Goal: Task Accomplishment & Management: Use online tool/utility

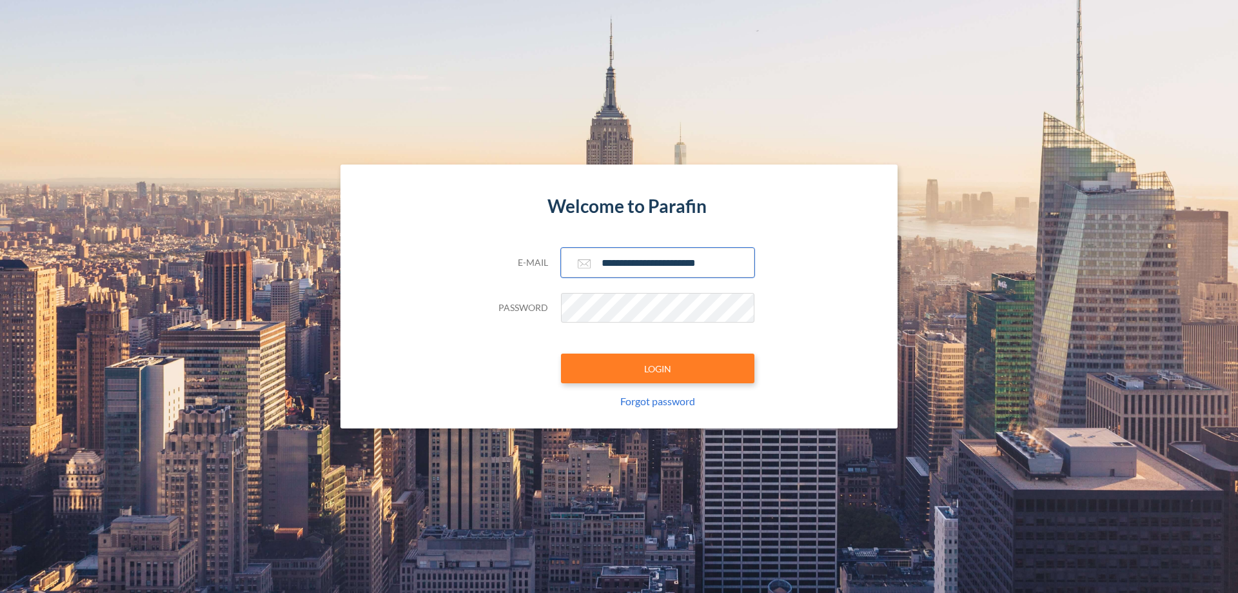
type input "**********"
click at [658, 368] on button "LOGIN" at bounding box center [657, 368] width 193 height 30
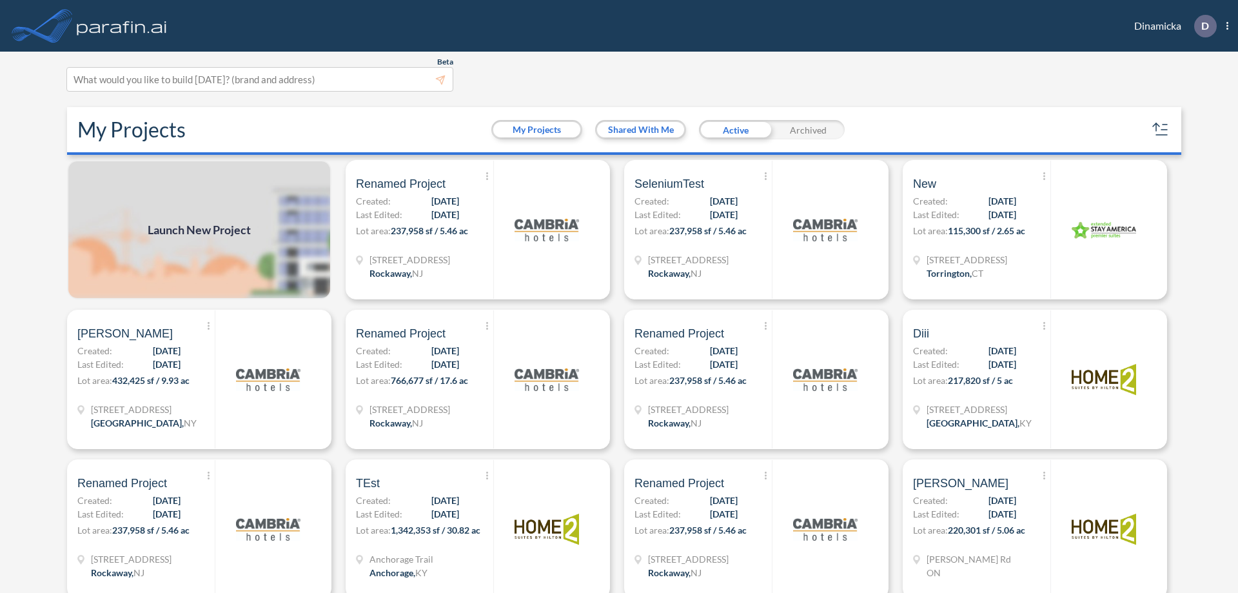
scroll to position [3, 0]
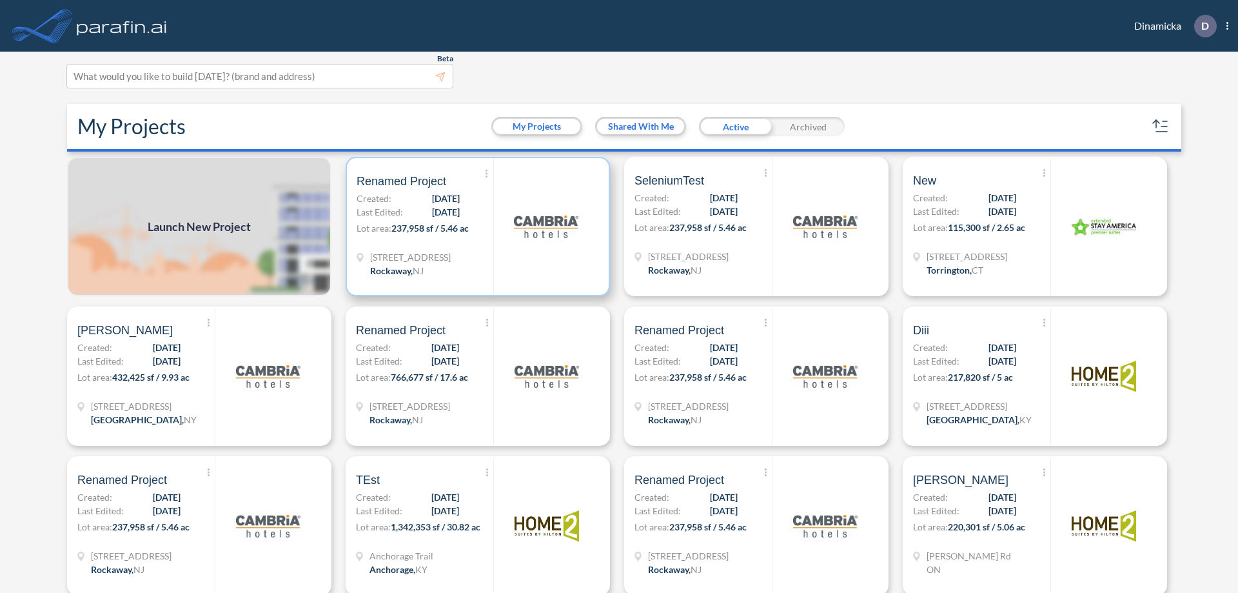
click at [475, 226] on p "Lot area: 237,958 sf / 5.46 ac" at bounding box center [425, 230] width 137 height 19
